Goal: Information Seeking & Learning: Learn about a topic

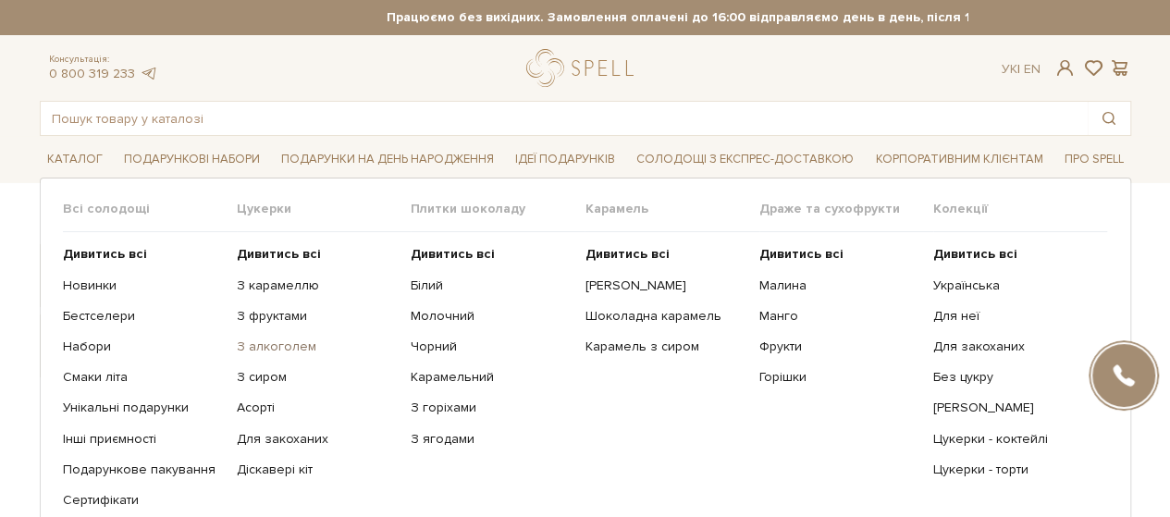
click at [278, 348] on link "З алкоголем" at bounding box center [317, 347] width 160 height 17
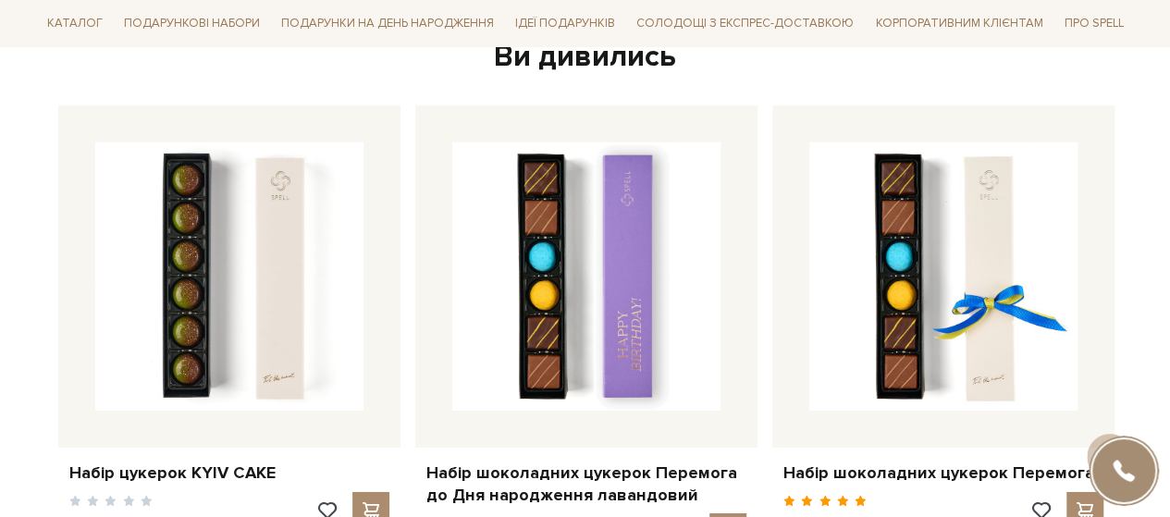
scroll to position [2868, 0]
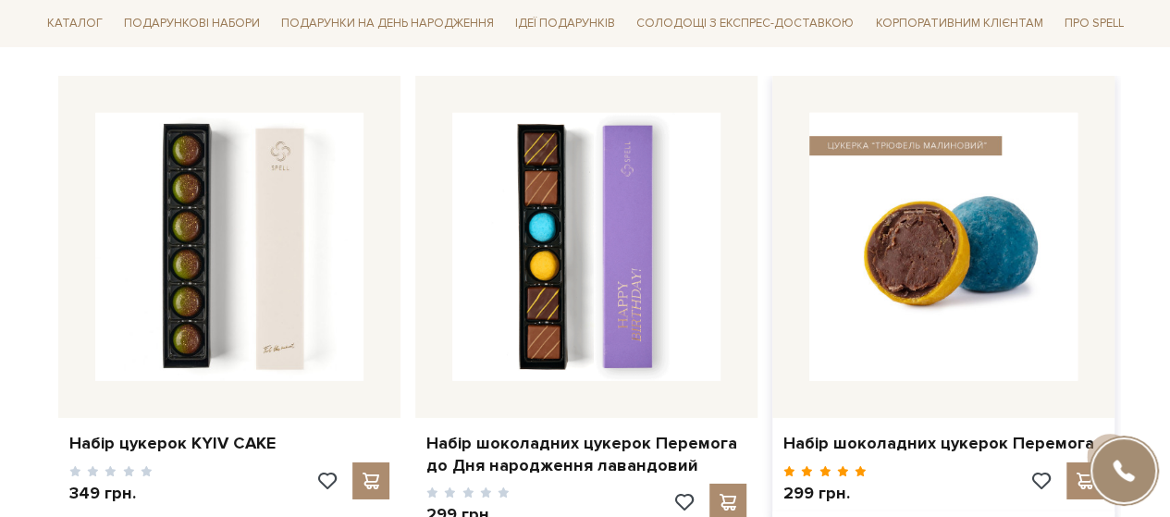
click at [855, 247] on img at bounding box center [944, 247] width 268 height 268
